Goal: Task Accomplishment & Management: Use online tool/utility

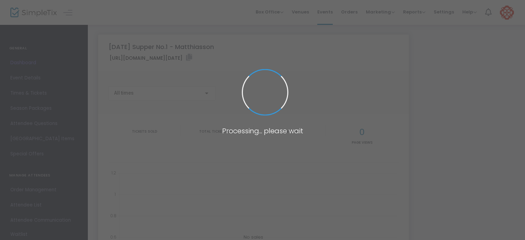
type input "[URL][DOMAIN_NAME][DATE]"
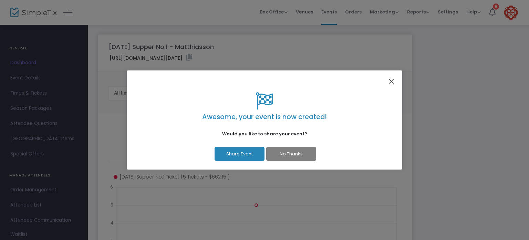
click at [393, 80] on button "Close" at bounding box center [391, 81] width 9 height 9
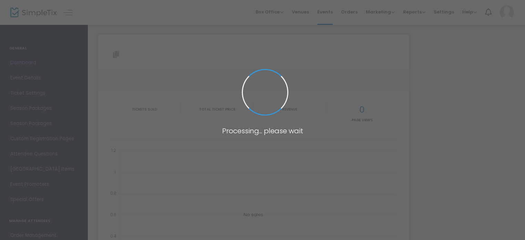
type input "[URL][DOMAIN_NAME][DATE]"
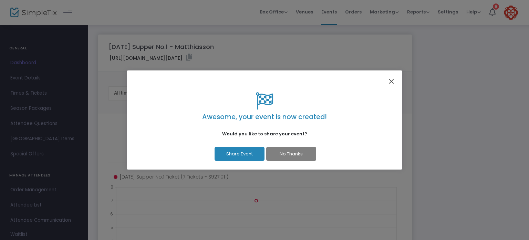
click at [392, 80] on button "Close" at bounding box center [391, 81] width 9 height 9
